Goal: Task Accomplishment & Management: Complete application form

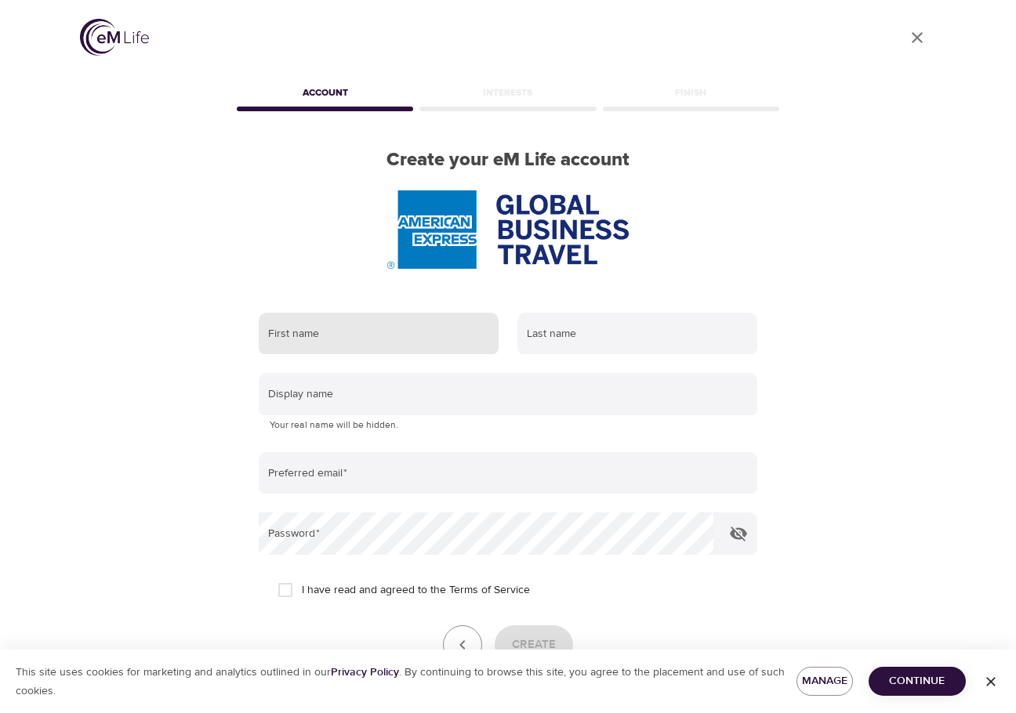
click at [320, 337] on input "text" at bounding box center [379, 334] width 240 height 42
click at [9, 440] on div "User Profile Account Interests Finish Create your eM Life account First name La…" at bounding box center [508, 356] width 1016 height 713
click at [354, 340] on input "text" at bounding box center [379, 334] width 240 height 42
type input "[PERSON_NAME]"
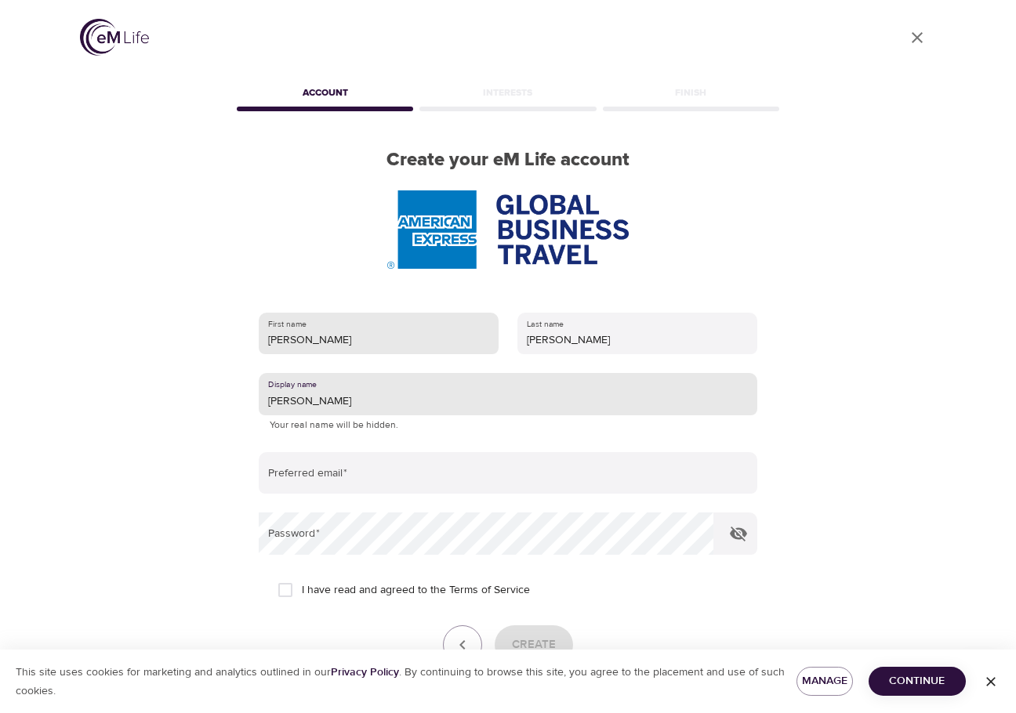
type input "[PERSON_NAME]"
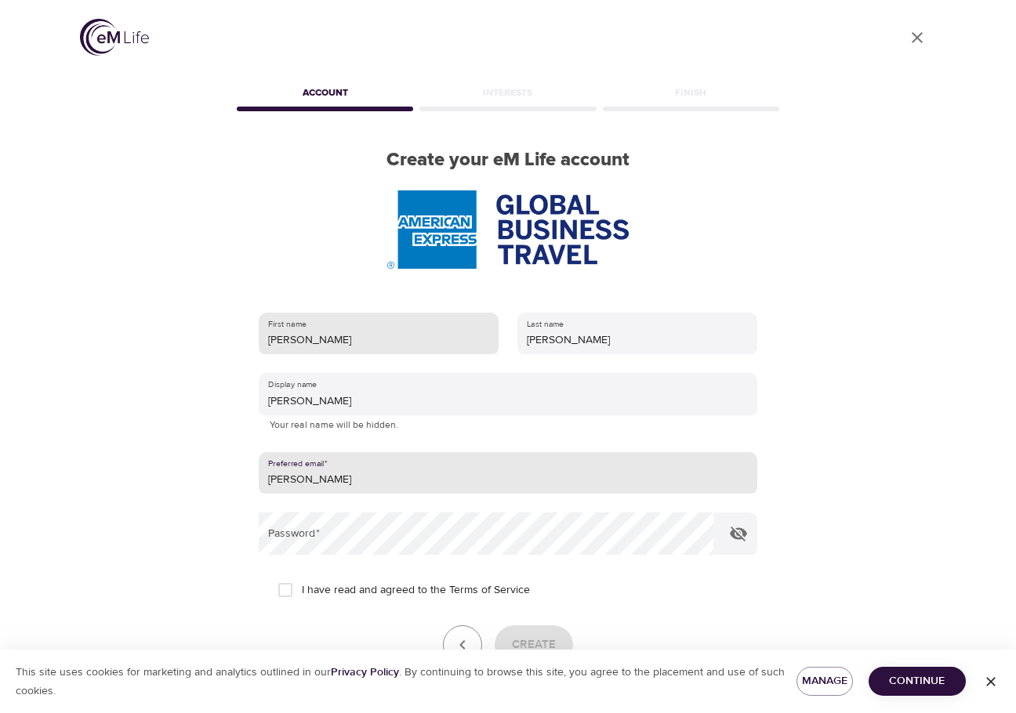
type input "[PERSON_NAME][EMAIL_ADDRESS][PERSON_NAME][DOMAIN_NAME]"
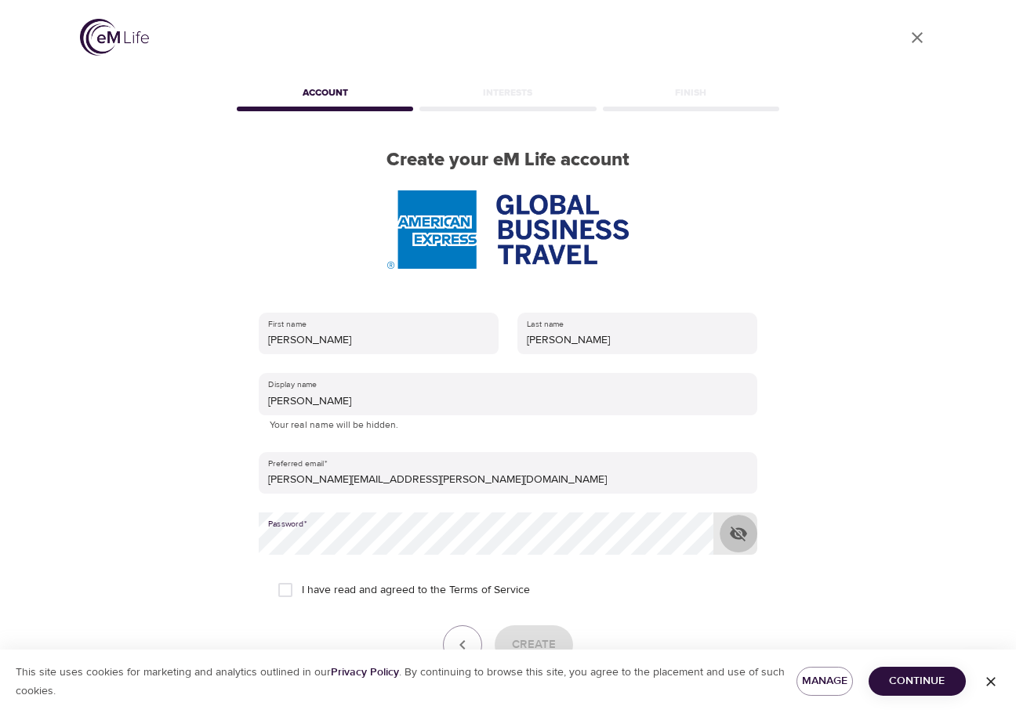
click at [737, 534] on icon "button" at bounding box center [738, 534] width 17 height 15
click at [282, 585] on input "I have read and agreed to the Terms of Service" at bounding box center [285, 590] width 33 height 33
checkbox input "true"
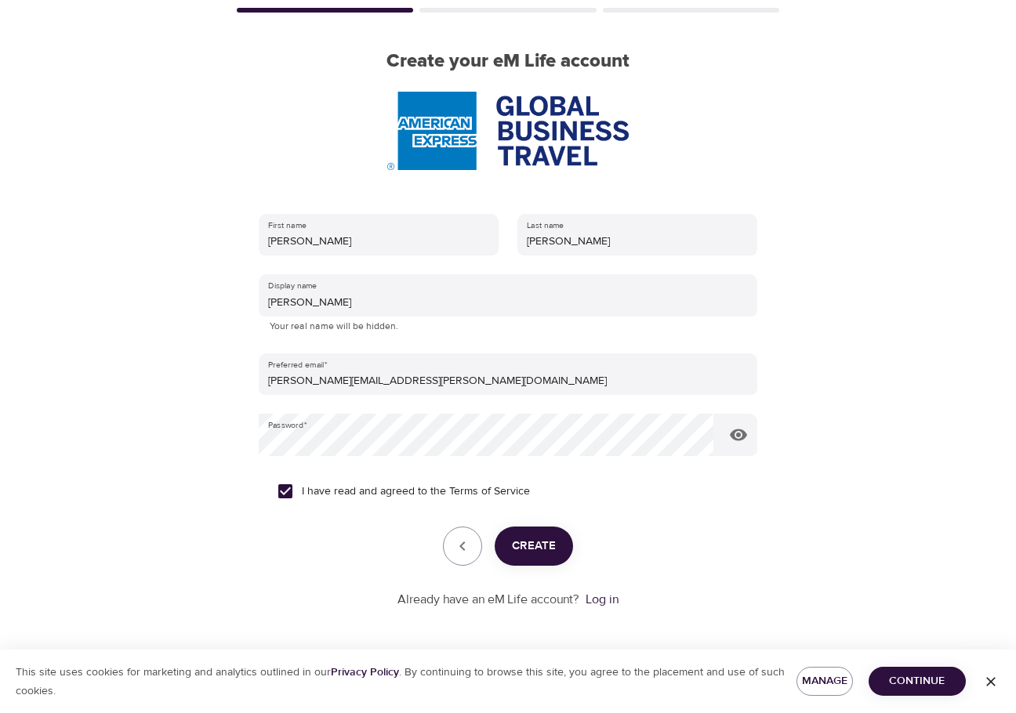
scroll to position [100, 0]
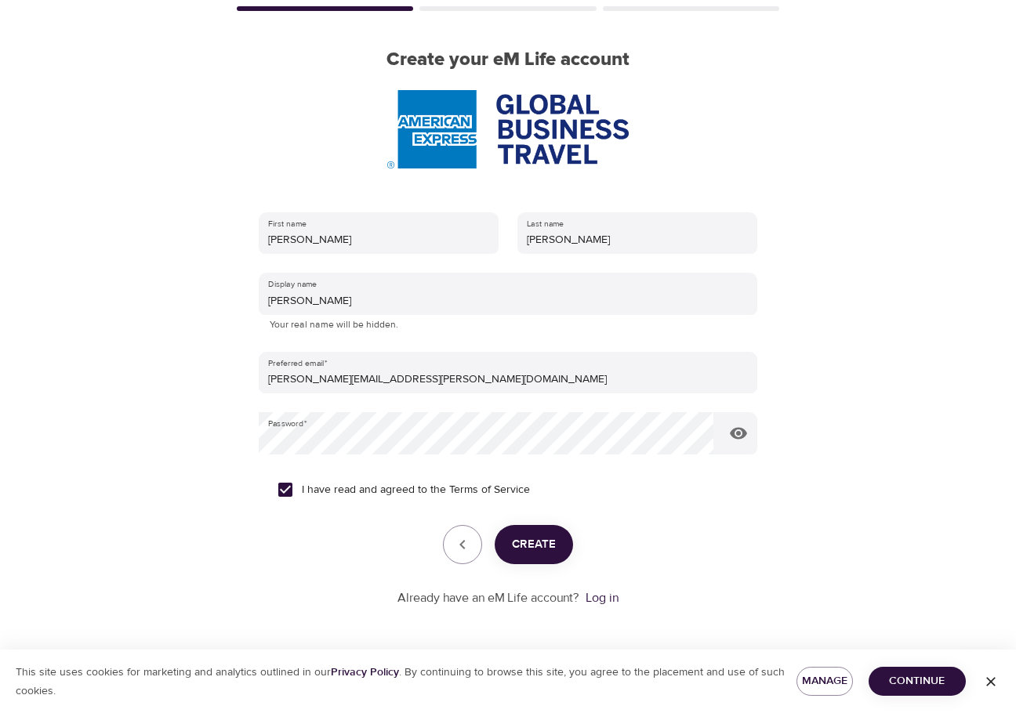
click at [533, 542] on span "Create" at bounding box center [534, 544] width 44 height 20
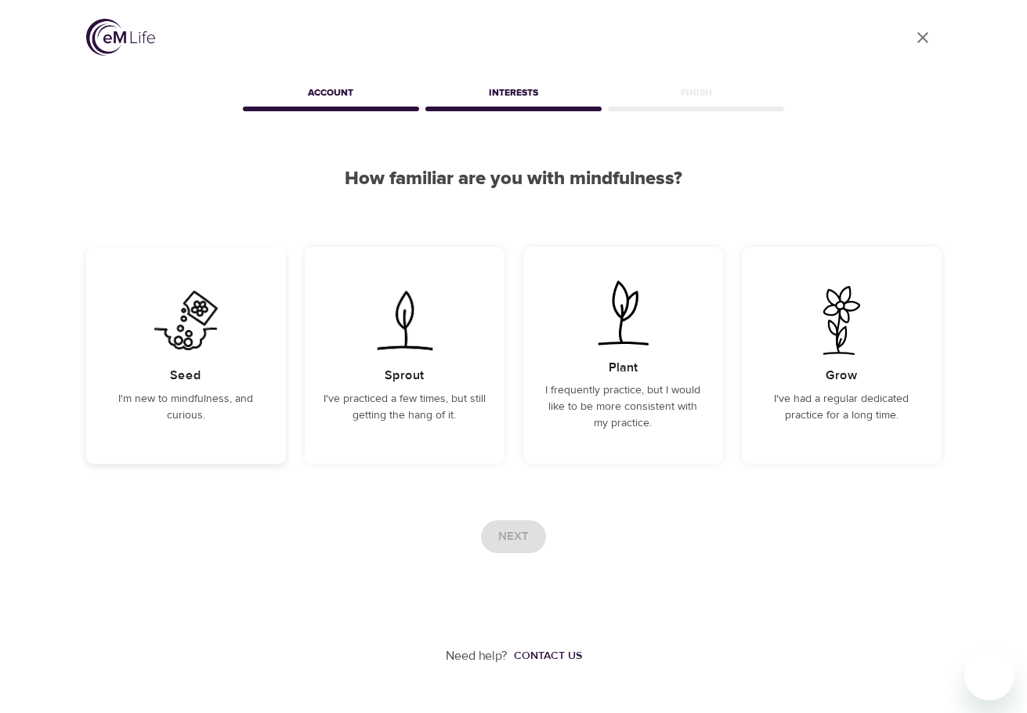
click at [234, 433] on div "Seed I'm new to mindfulness, and curious." at bounding box center [186, 355] width 200 height 217
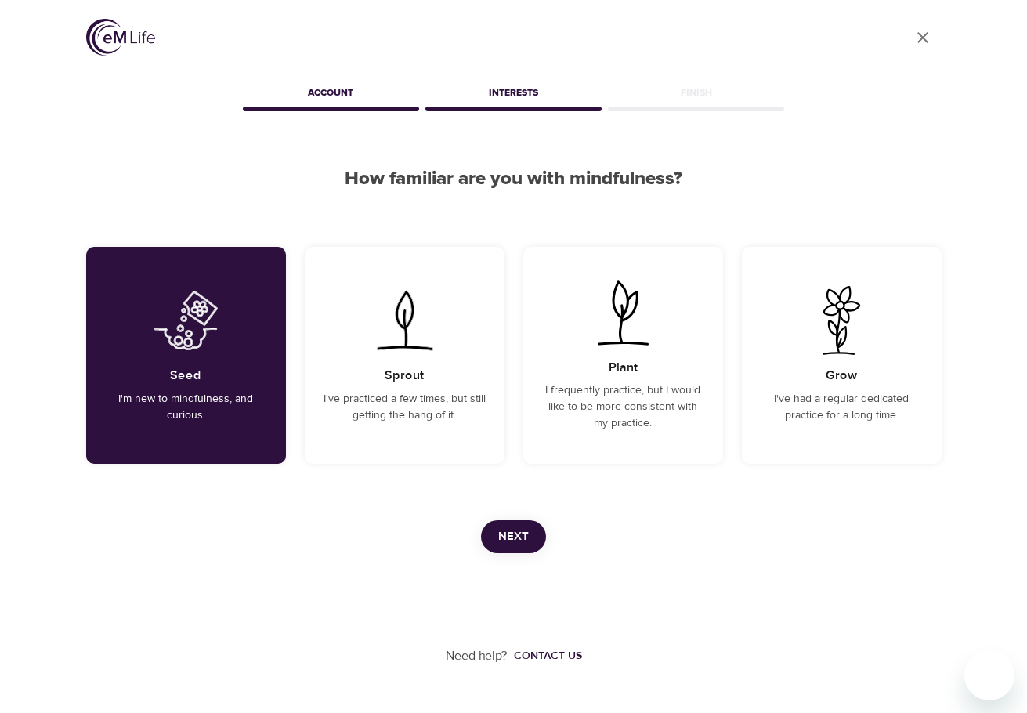
click at [511, 542] on span "Next" at bounding box center [513, 537] width 31 height 20
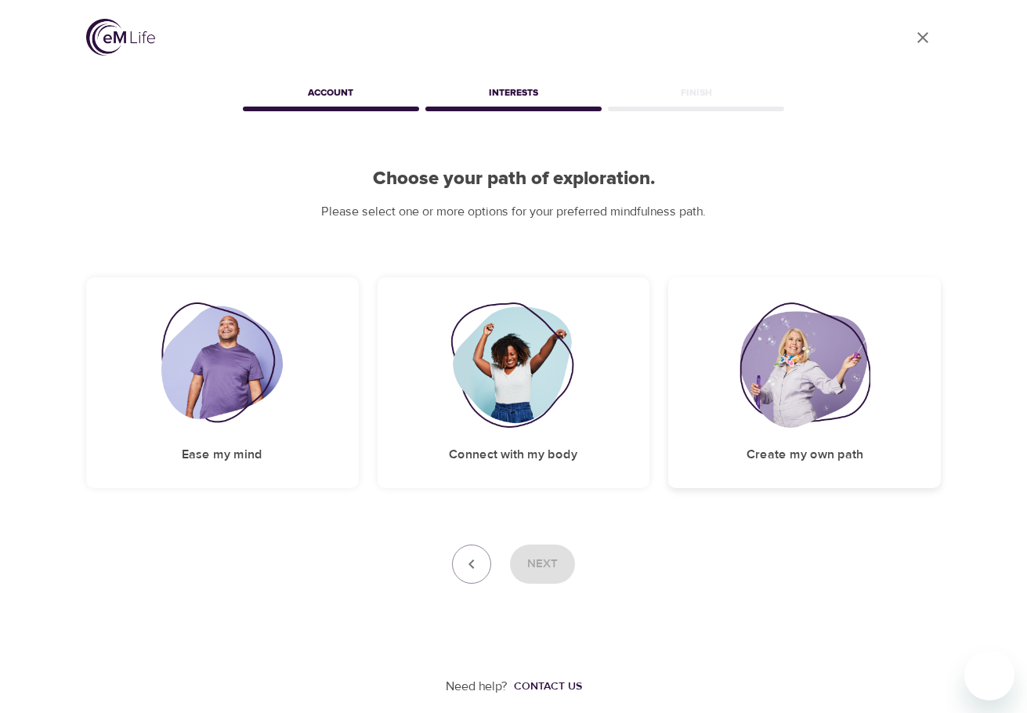
click at [852, 451] on h5 "Create my own path" at bounding box center [805, 455] width 117 height 16
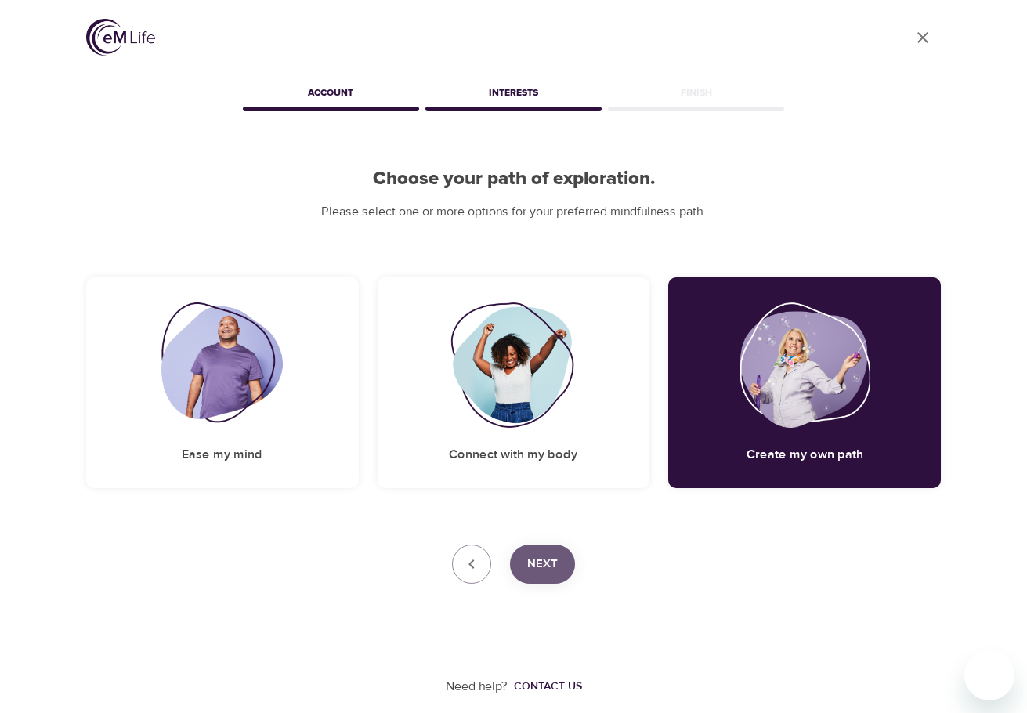
click at [542, 561] on span "Next" at bounding box center [542, 564] width 31 height 20
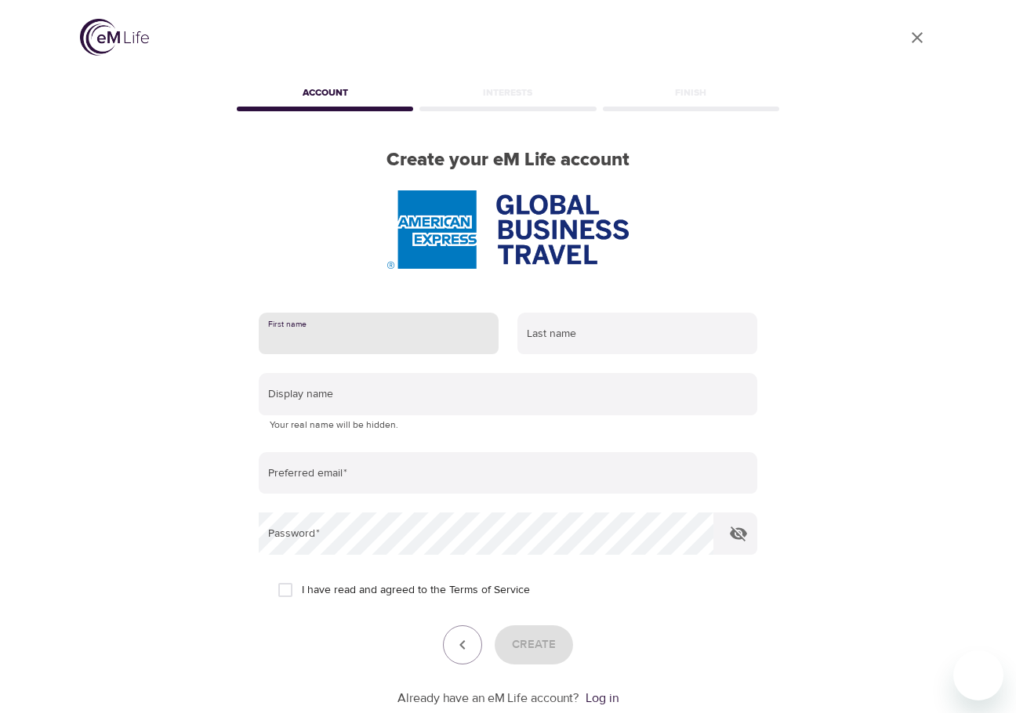
click at [345, 346] on input "text" at bounding box center [379, 334] width 240 height 42
type input "[PERSON_NAME]"
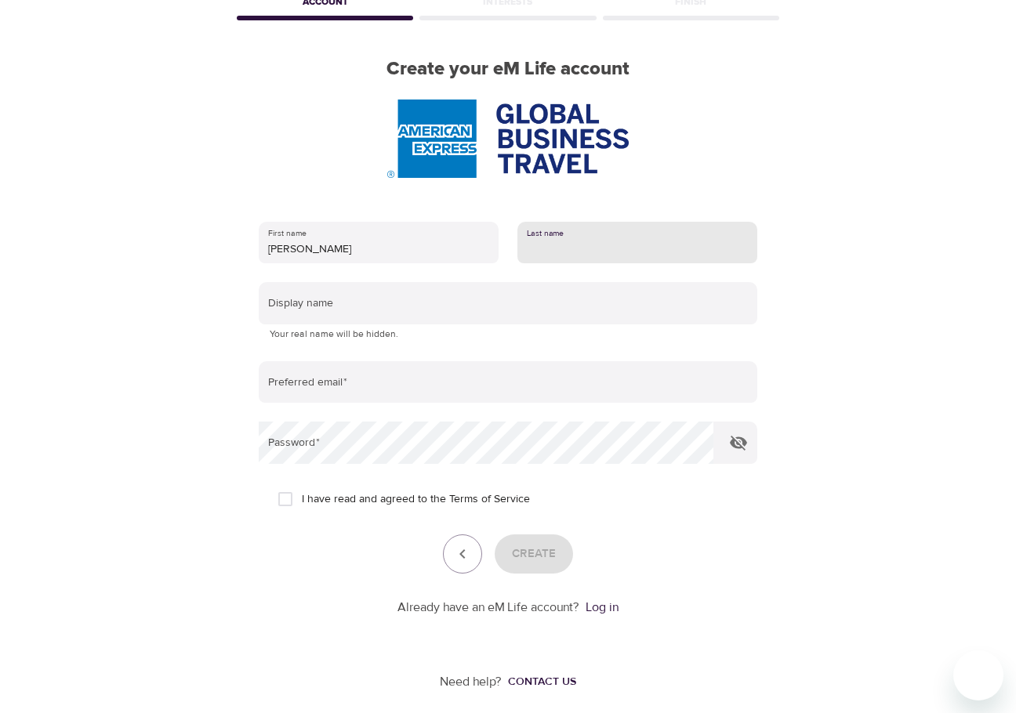
scroll to position [100, 0]
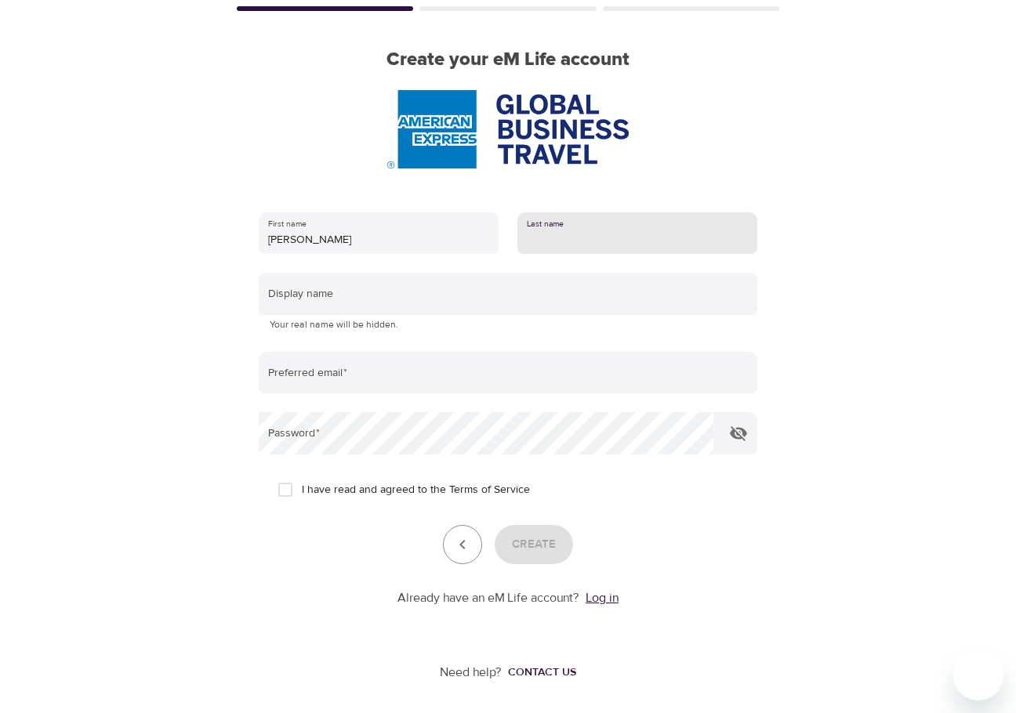
click at [614, 599] on link "Log in" at bounding box center [601, 598] width 33 height 16
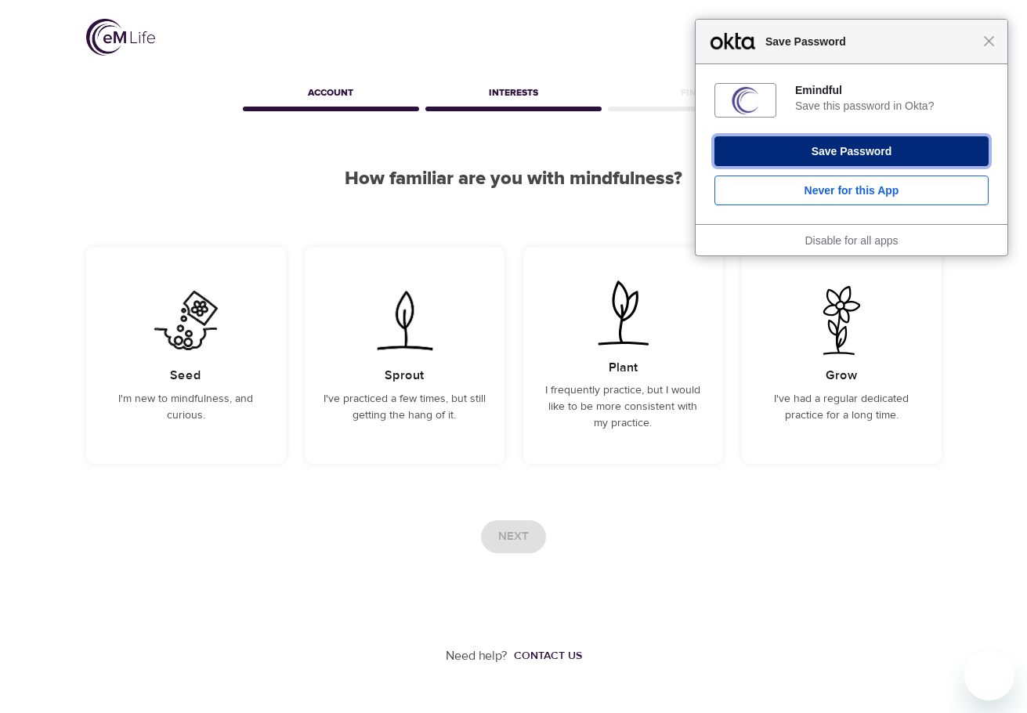
click at [876, 152] on button "Save Password" at bounding box center [852, 151] width 274 height 30
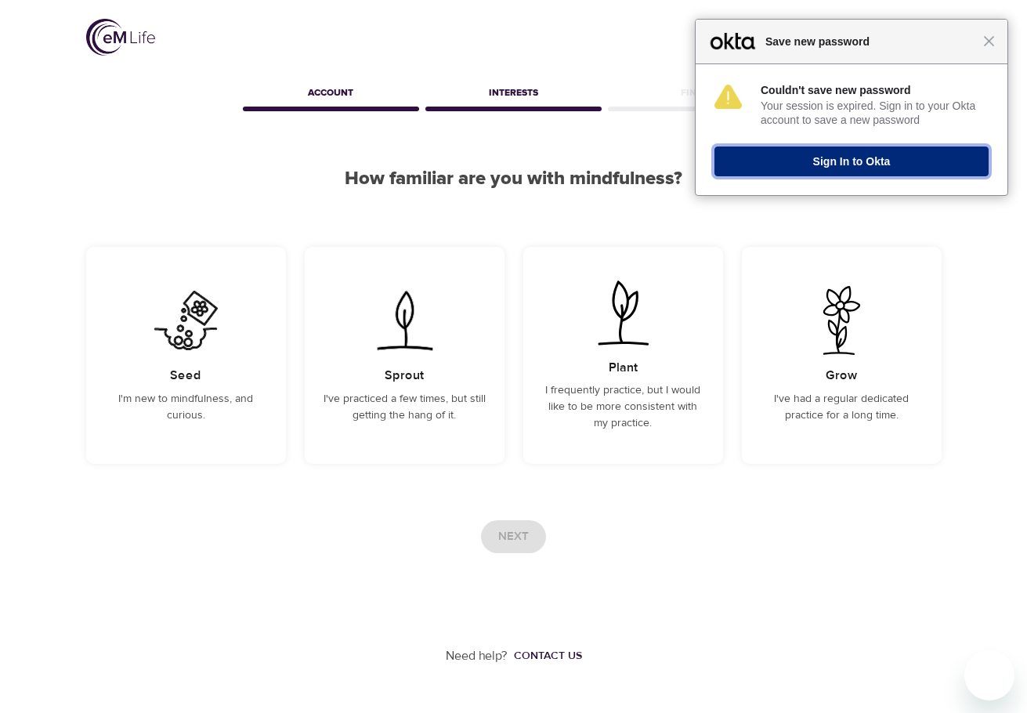
click at [871, 161] on button "Sign In to Okta" at bounding box center [852, 162] width 274 height 30
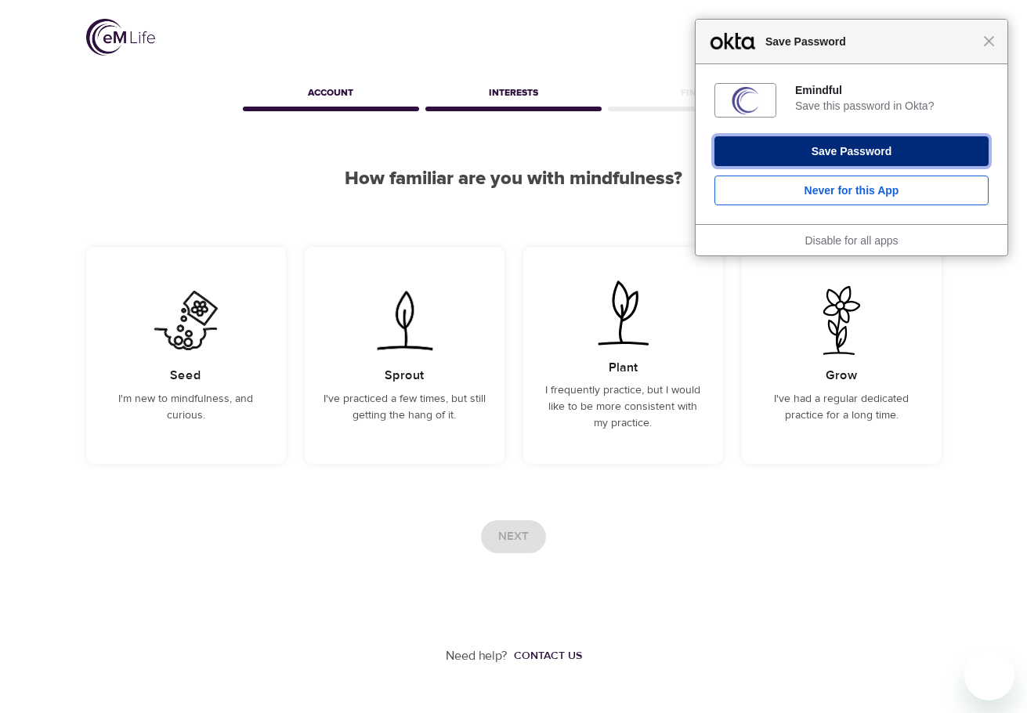
click at [916, 144] on button "Save Password" at bounding box center [852, 151] width 274 height 30
